Goal: Register for event/course

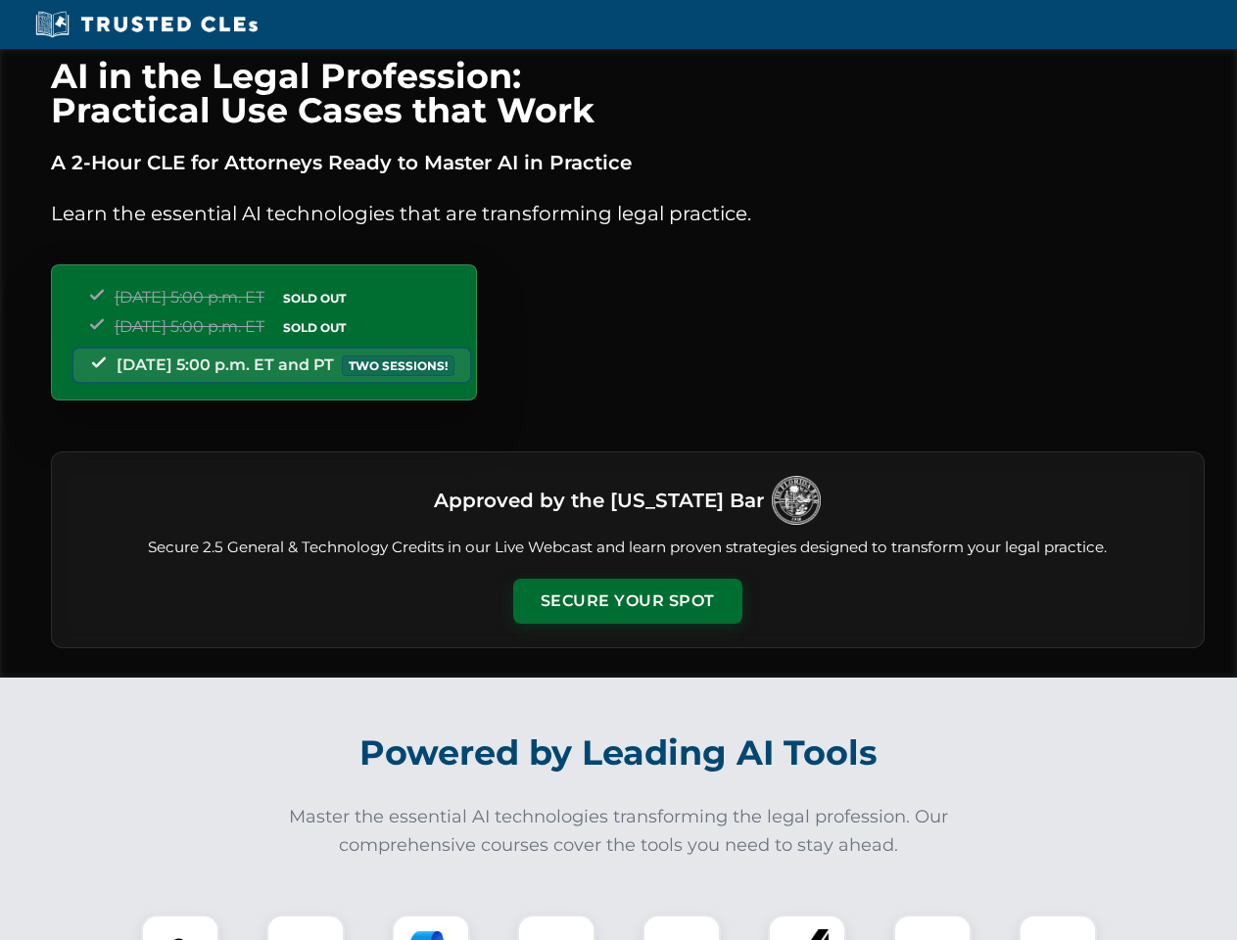
click at [627, 601] on button "Secure Your Spot" at bounding box center [627, 601] width 229 height 45
click at [180, 927] on img at bounding box center [180, 953] width 57 height 57
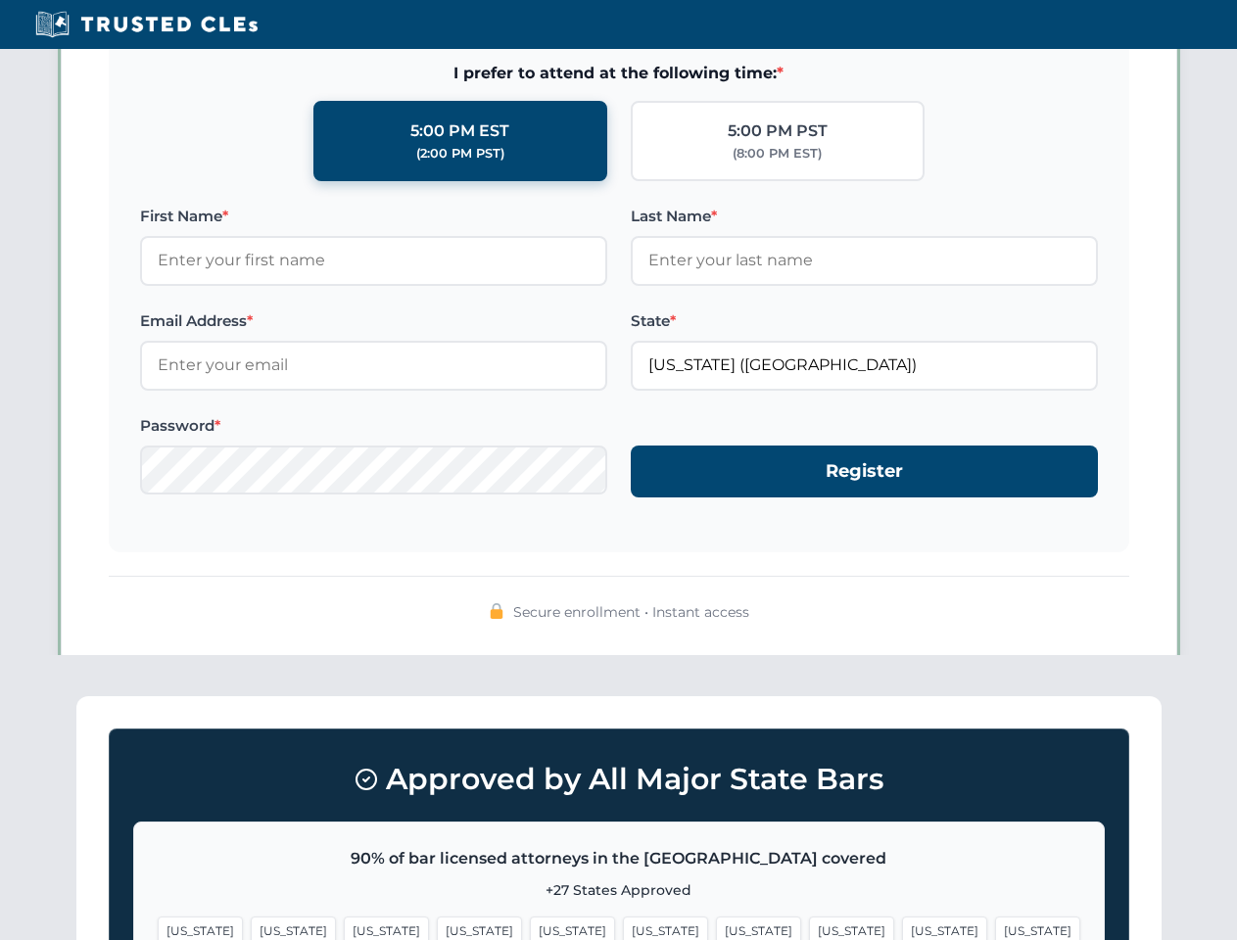
click at [716, 927] on span "[US_STATE]" at bounding box center [758, 930] width 85 height 28
click at [902, 927] on span "[US_STATE]" at bounding box center [944, 930] width 85 height 28
